Goal: Check status: Check status

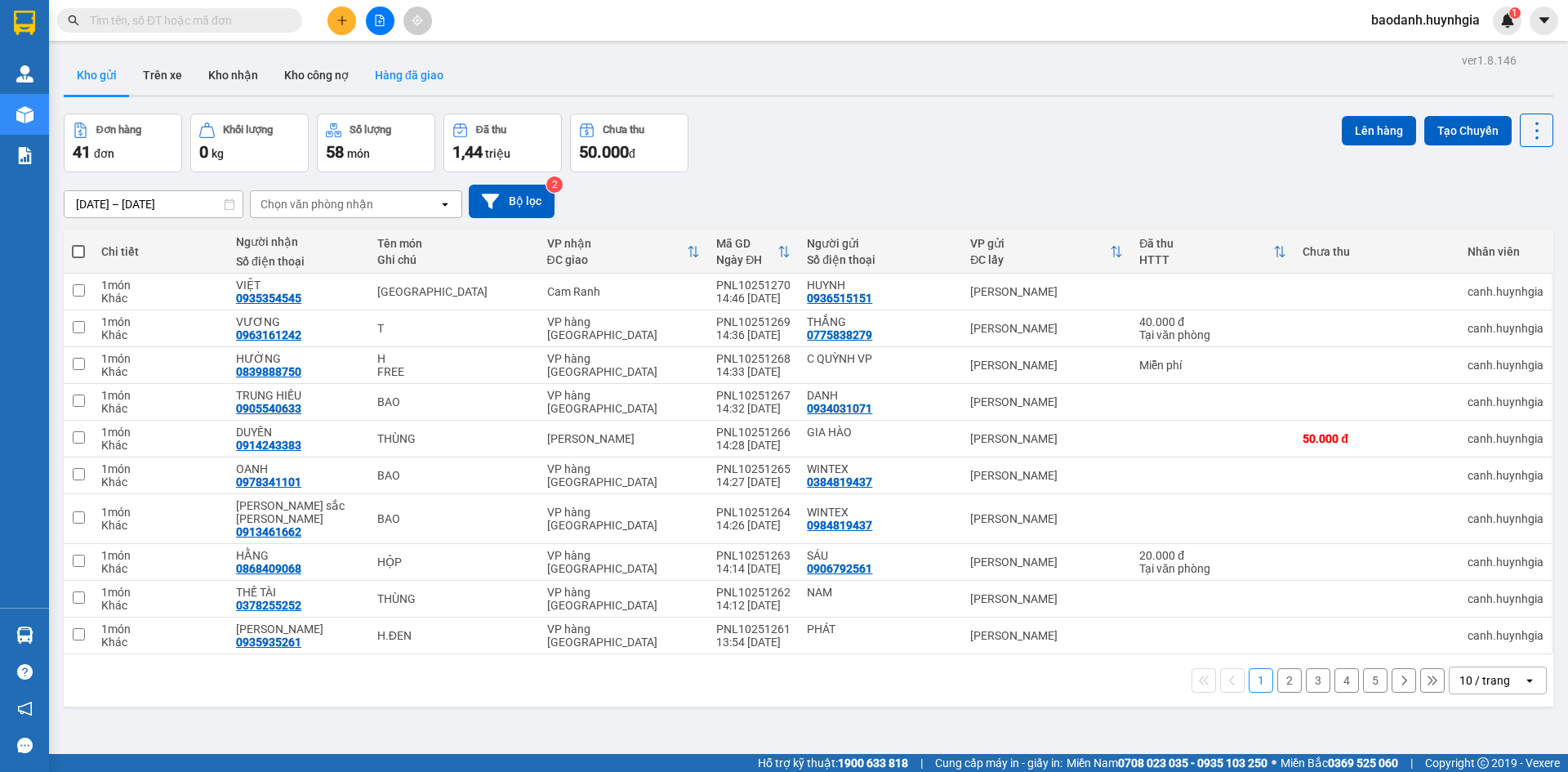
click at [405, 77] on button "Hàng đã giao" at bounding box center [409, 75] width 95 height 39
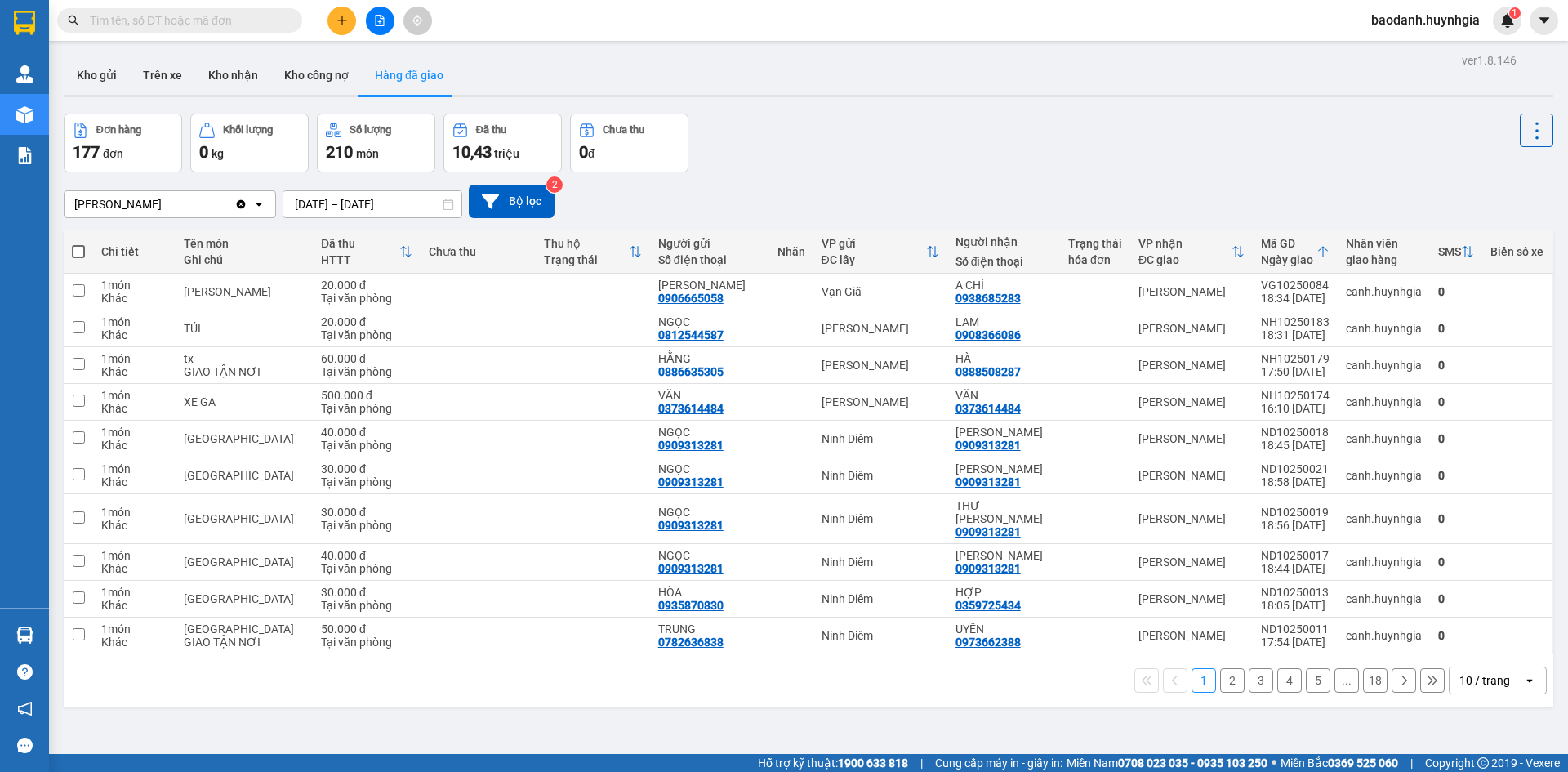
click at [241, 199] on icon "Clear value" at bounding box center [240, 204] width 13 height 13
click at [227, 204] on div "Chọn văn phòng nhận" at bounding box center [158, 204] width 187 height 26
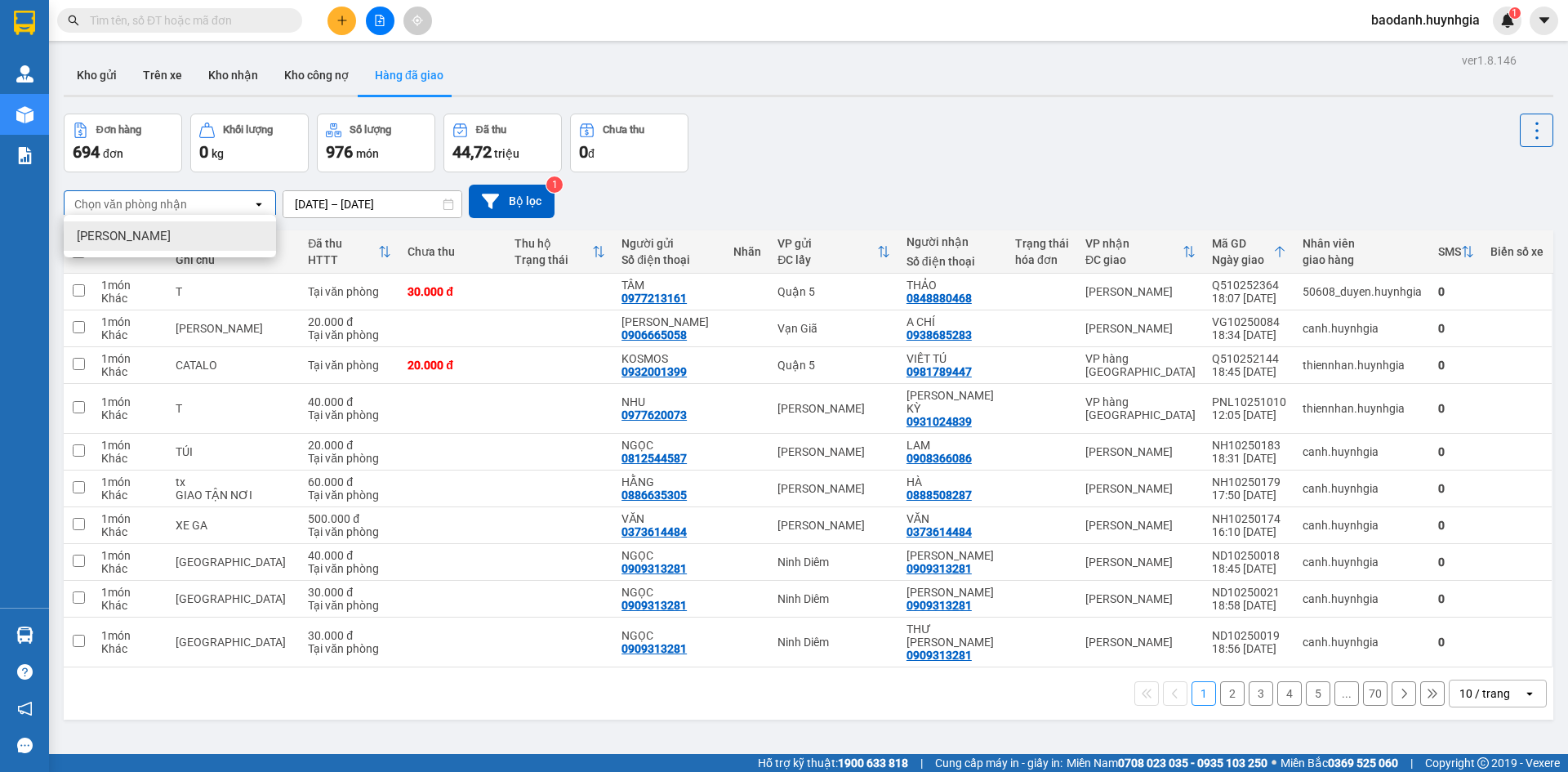
click at [202, 205] on div "Chọn văn phòng nhận" at bounding box center [158, 204] width 187 height 26
click at [207, 202] on div "Chọn văn phòng nhận" at bounding box center [158, 204] width 187 height 26
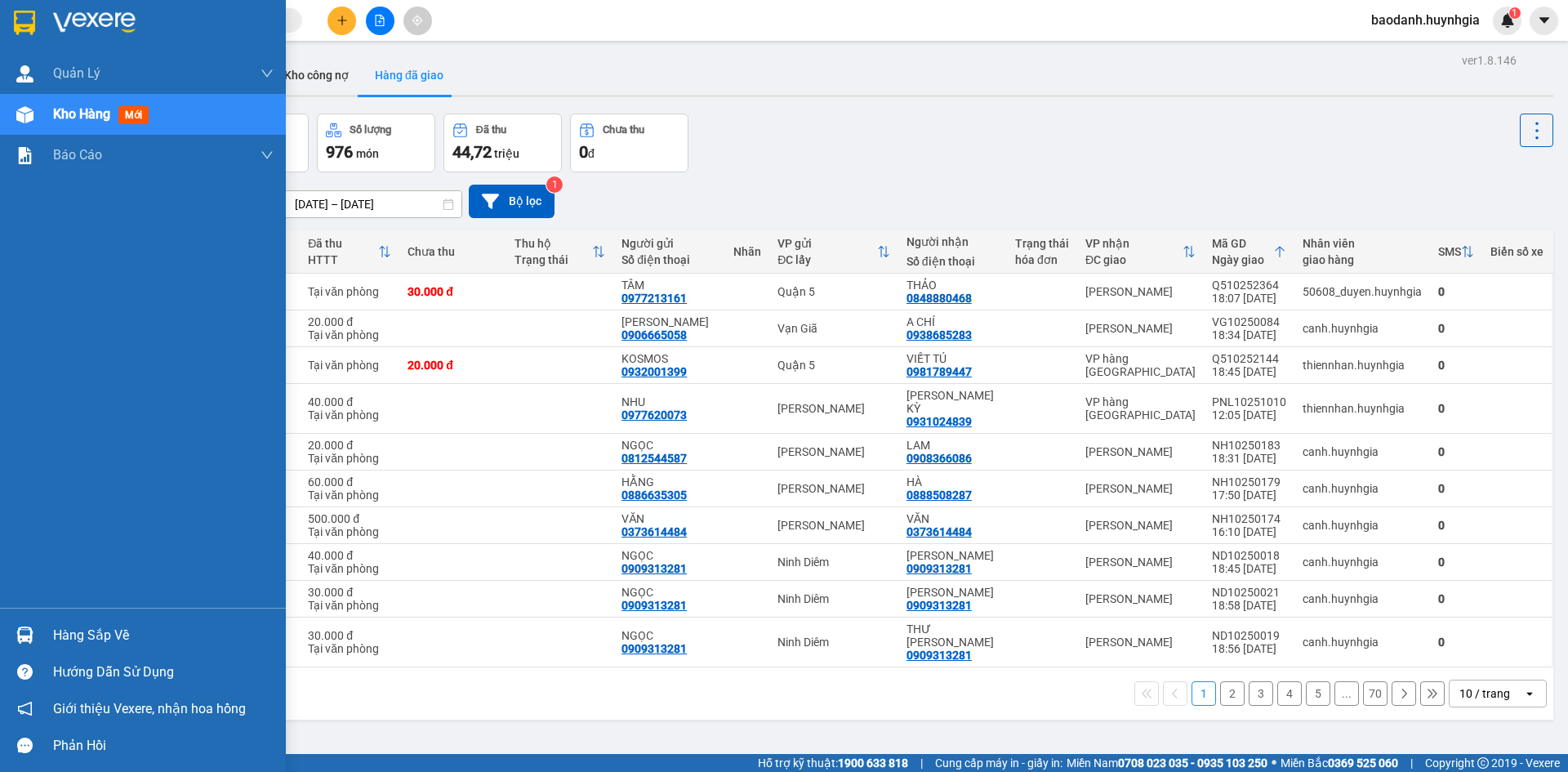
click at [100, 633] on div "Hàng sắp về" at bounding box center [163, 635] width 221 height 25
